Goal: Manage account settings

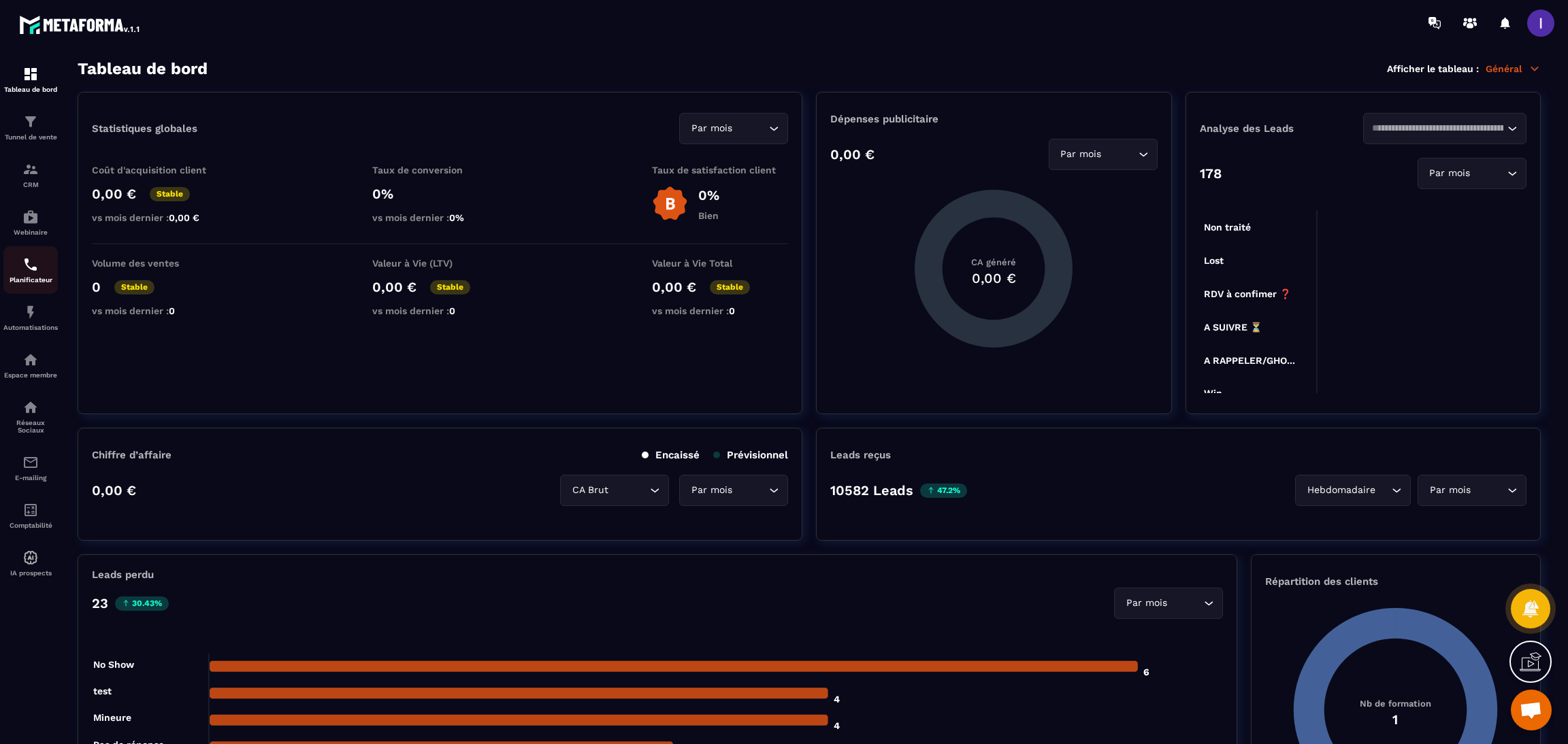
click at [33, 258] on img at bounding box center [30, 265] width 16 height 16
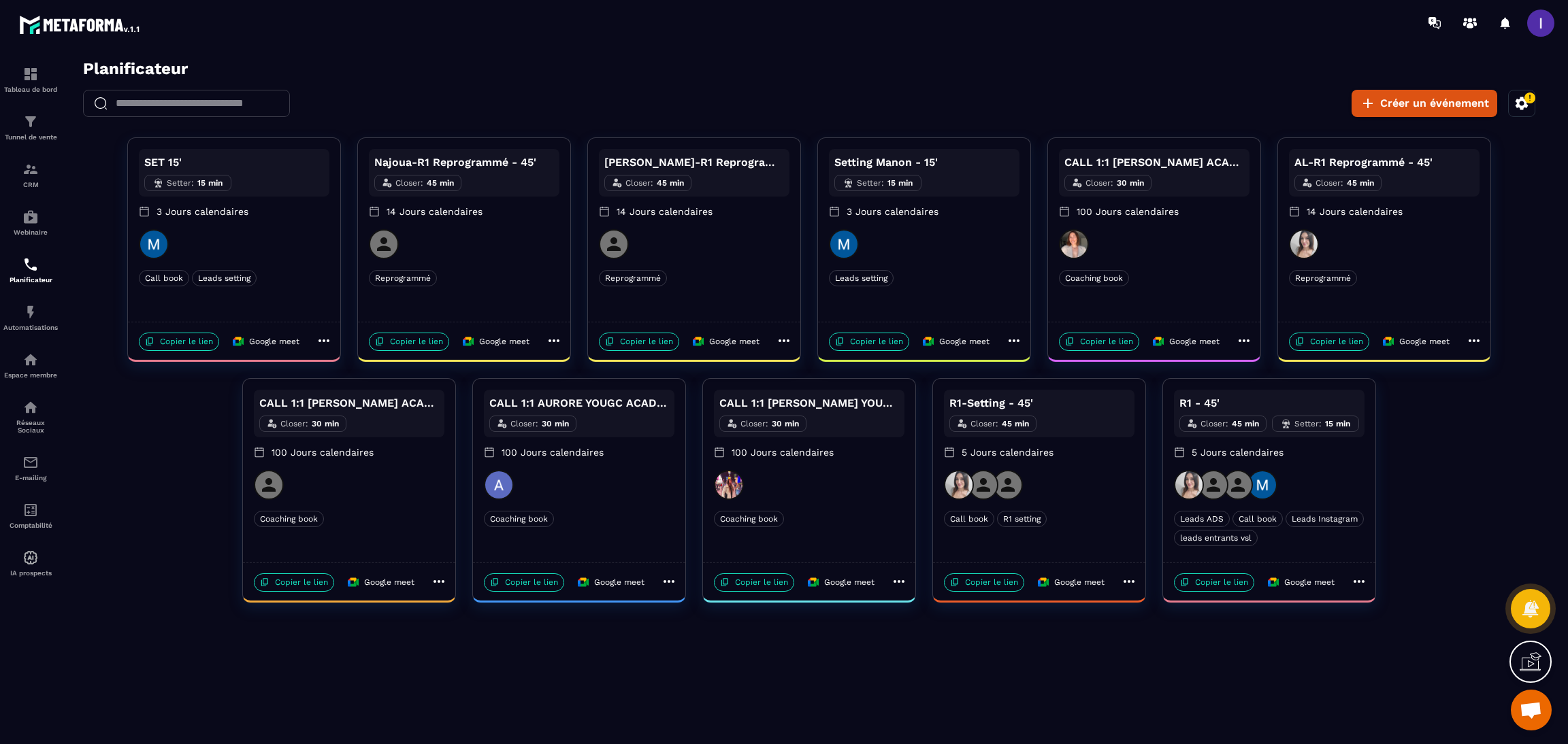
click at [1357, 585] on icon at bounding box center [1359, 582] width 16 height 16
click at [1397, 609] on span "Modifier" at bounding box center [1406, 608] width 50 height 14
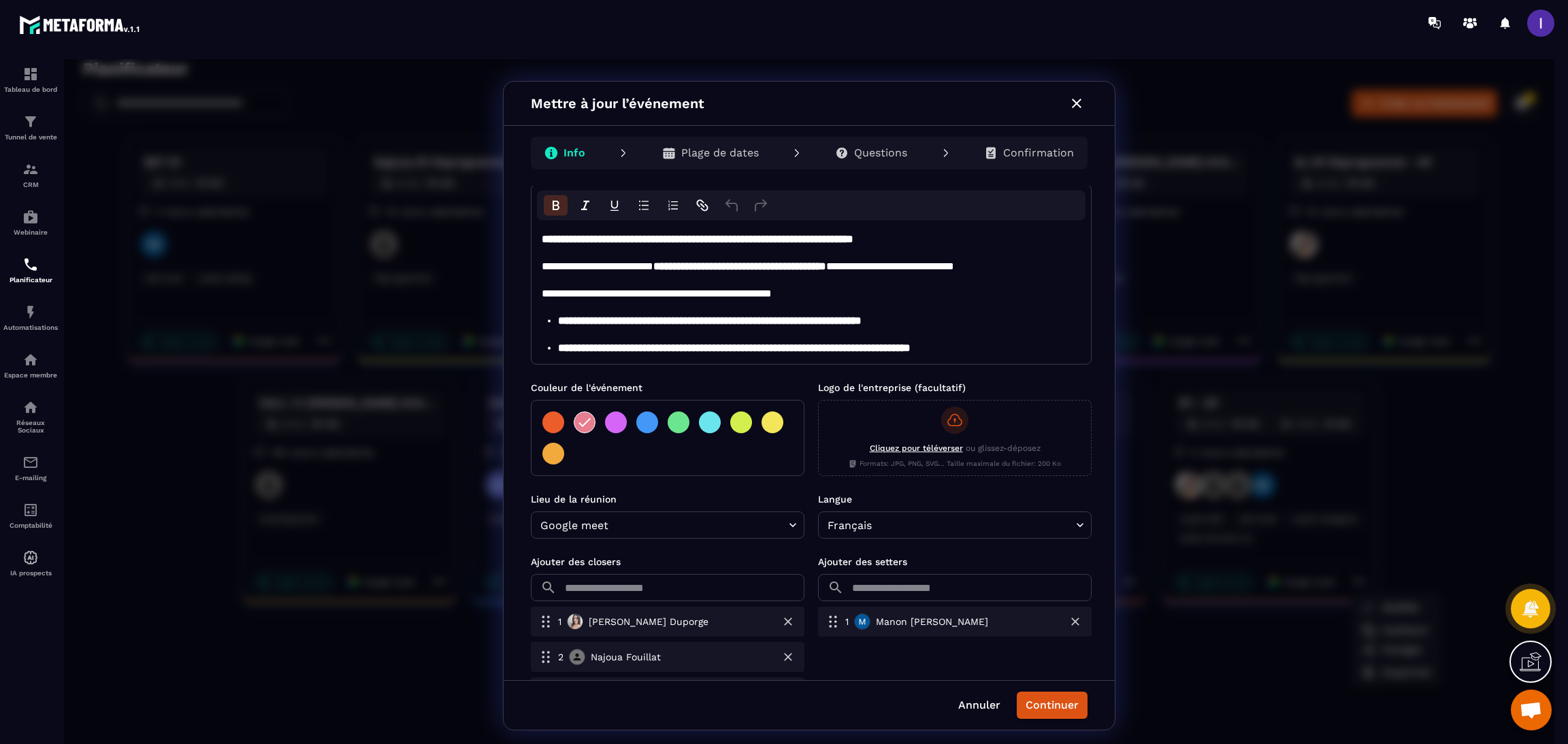
scroll to position [229, 0]
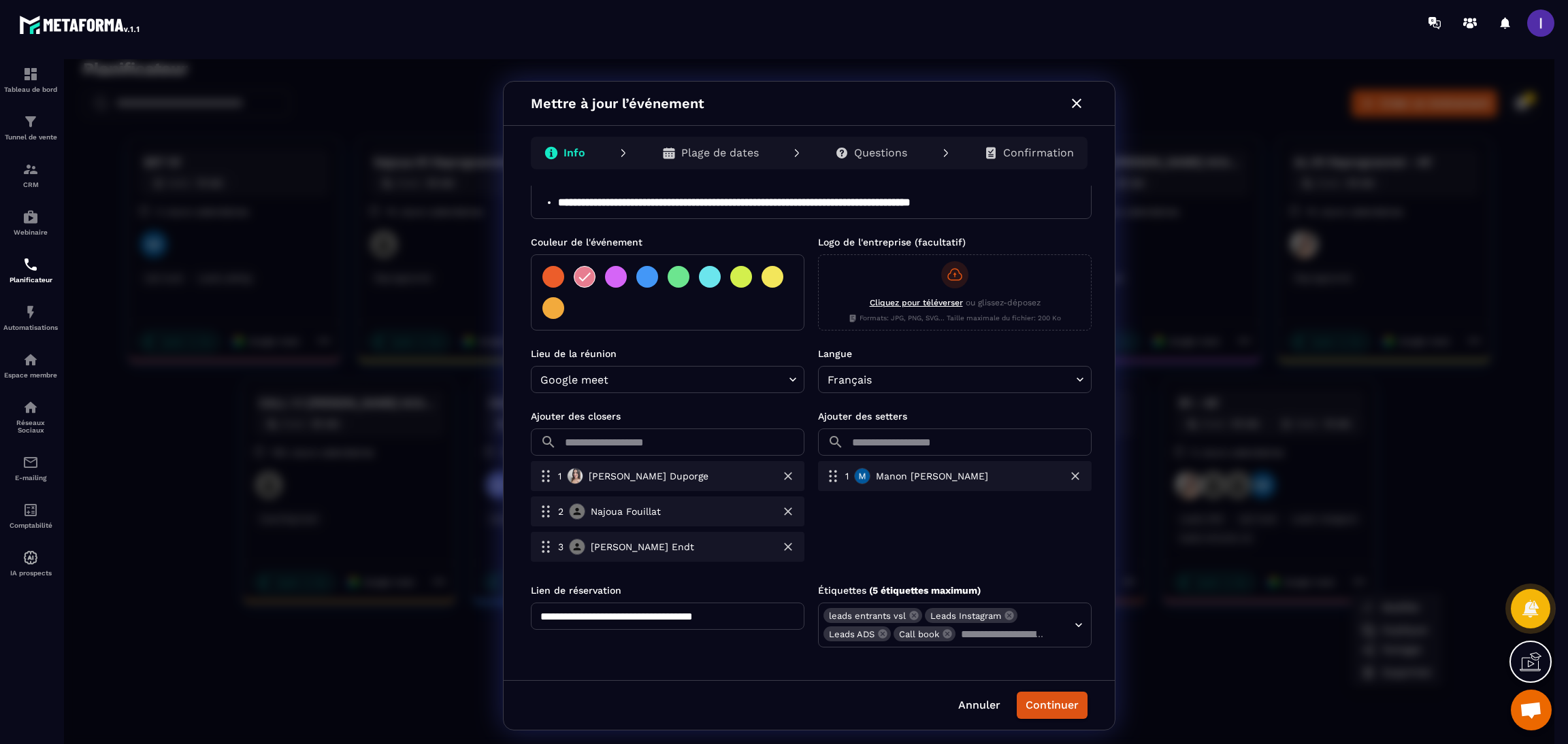
click at [625, 440] on input "text" at bounding box center [683, 442] width 242 height 27
type input "*"
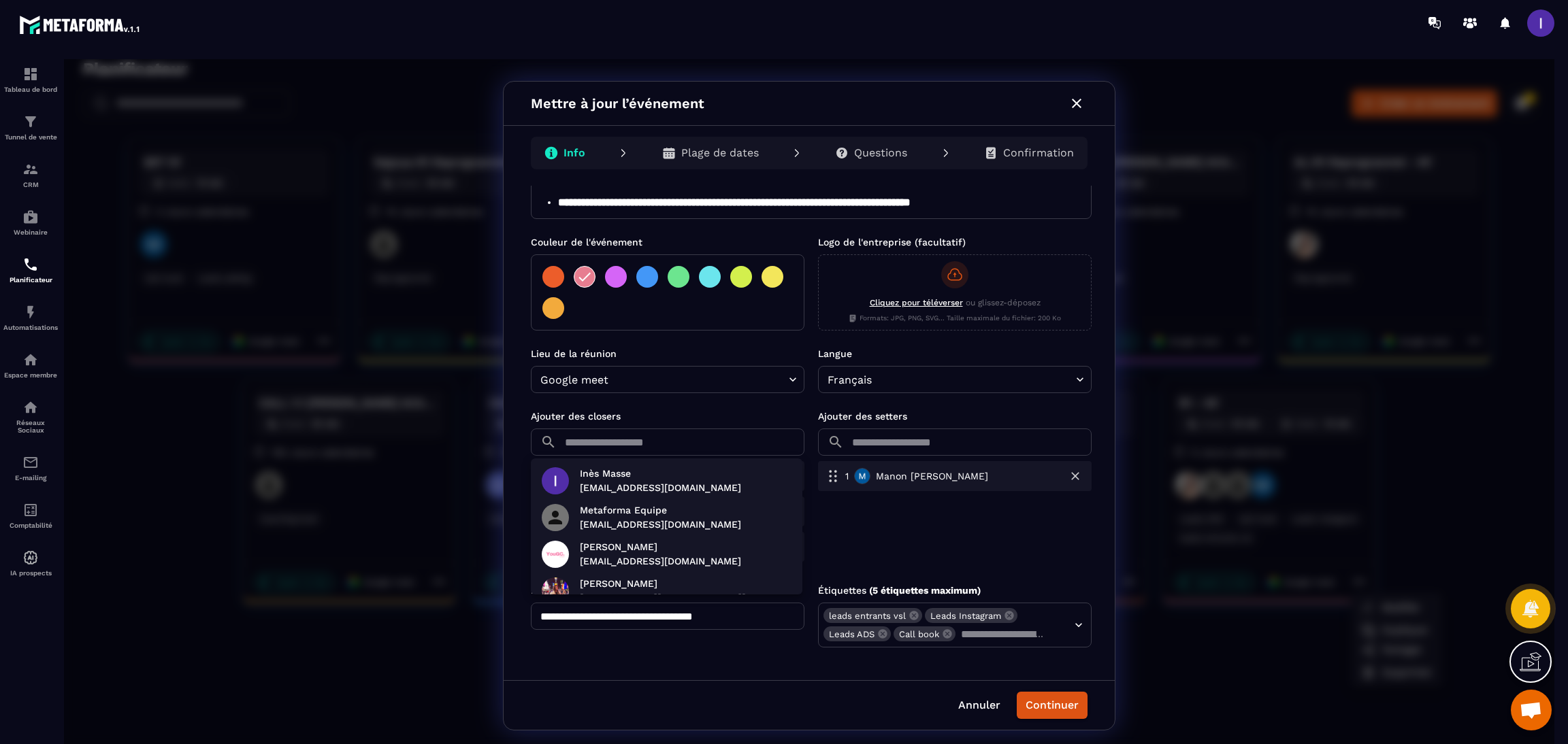
click at [982, 708] on div at bounding box center [809, 406] width 1490 height 693
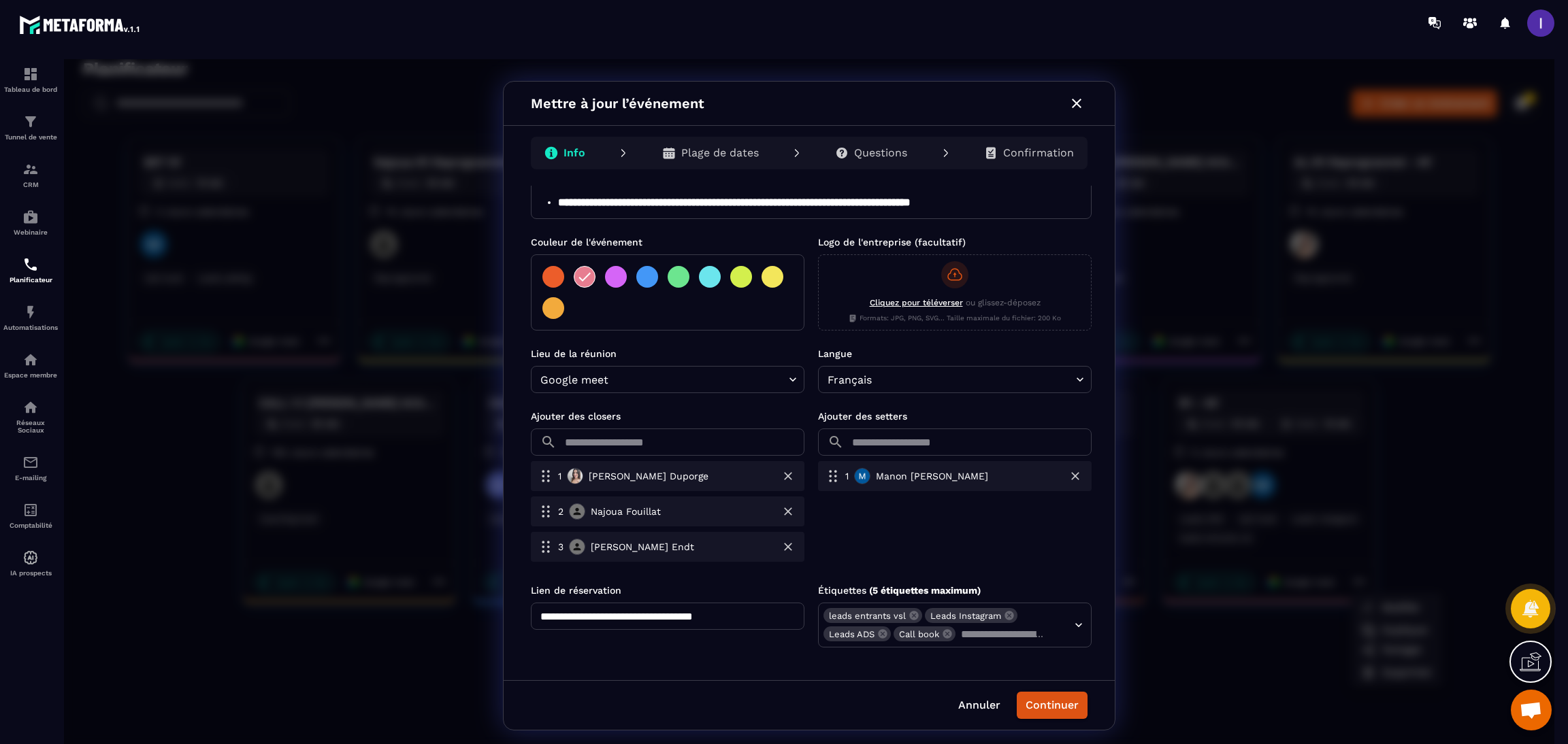
click at [982, 708] on button "Annuler" at bounding box center [979, 705] width 59 height 27
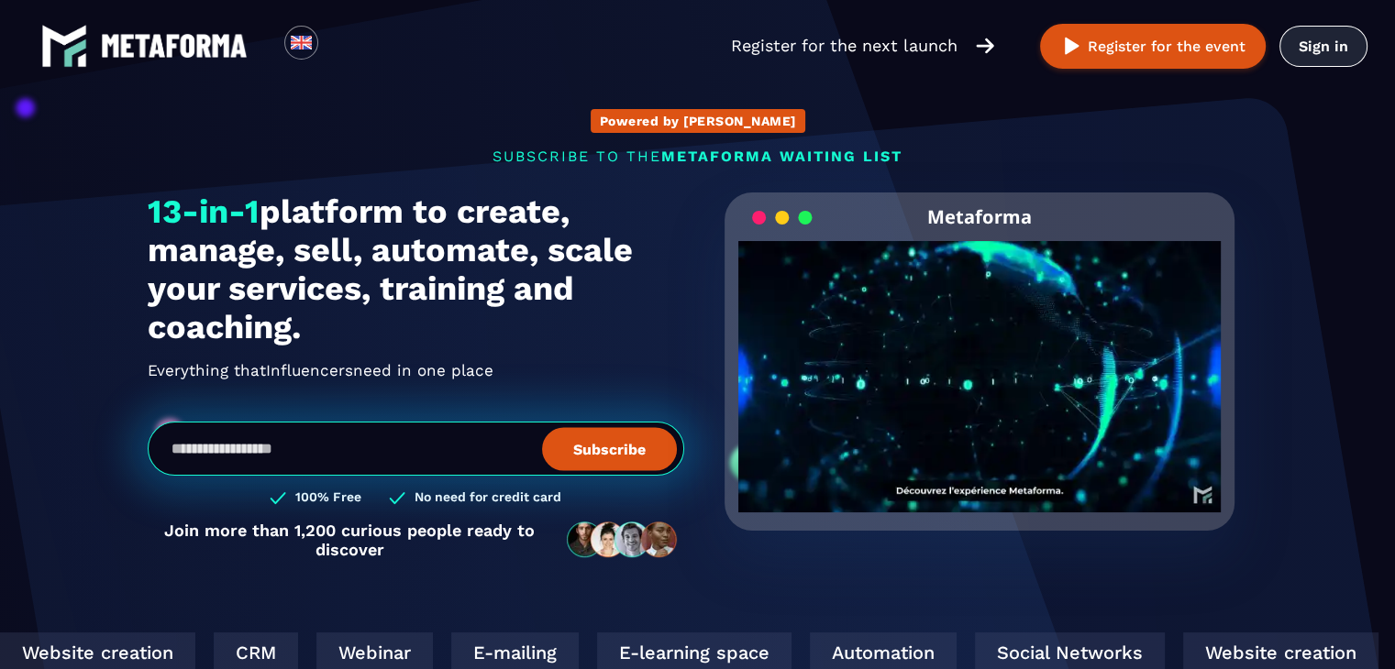
click at [1350, 49] on link "Sign in" at bounding box center [1323, 46] width 88 height 41
